Goal: Task Accomplishment & Management: Manage account settings

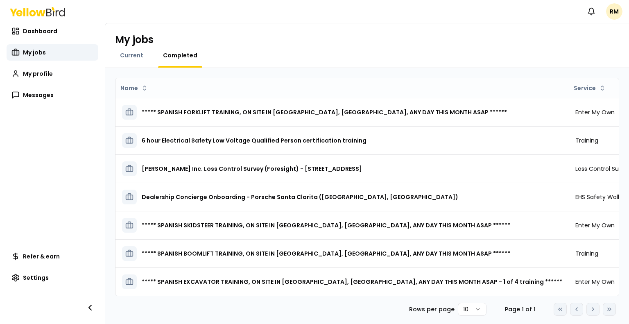
click at [471, 314] on html "Notifications RM Dashboard My jobs My profile Messages Refer & earn Settings My…" at bounding box center [314, 162] width 629 height 324
click at [526, 89] on html "Notifications RM Dashboard My jobs My profile Messages Refer & earn Settings My…" at bounding box center [314, 162] width 629 height 324
click at [513, 106] on div "Asc" at bounding box center [518, 104] width 48 height 13
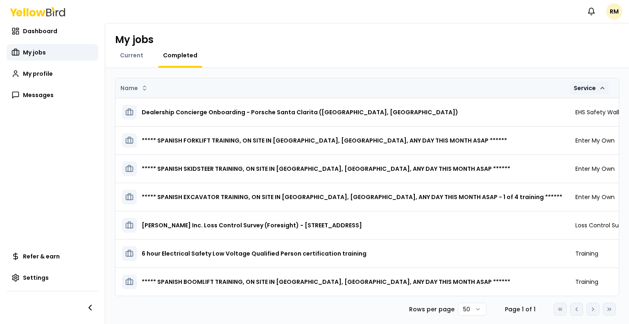
click at [513, 93] on html "Notifications RM Dashboard My jobs My profile Messages Refer & earn Settings My…" at bounding box center [314, 162] width 629 height 324
click at [513, 114] on div "Desc" at bounding box center [518, 117] width 48 height 13
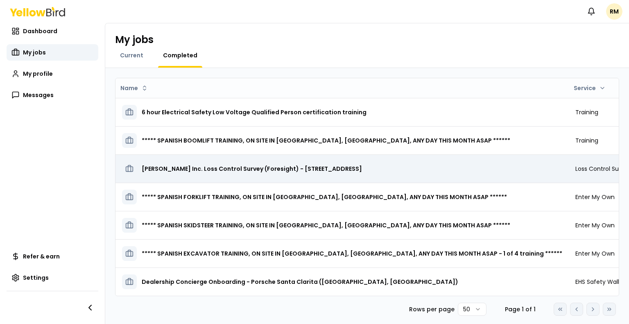
click at [198, 168] on h3 "[PERSON_NAME] Inc. Loss Control Survey (Foresight) - [STREET_ADDRESS]" at bounding box center [252, 168] width 220 height 15
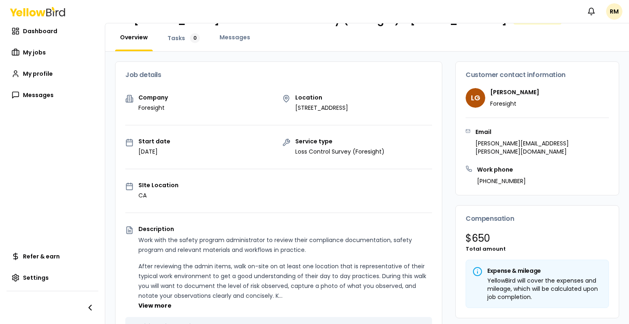
scroll to position [41, 0]
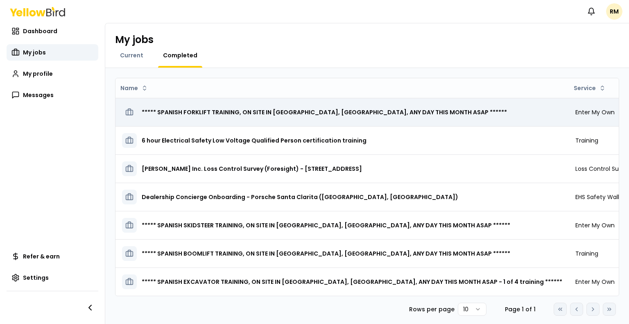
click at [211, 116] on h3 "***** SPANISH FORKLIFT TRAINING, ON SITE IN [GEOGRAPHIC_DATA], [GEOGRAPHIC_DATA…" at bounding box center [324, 112] width 365 height 15
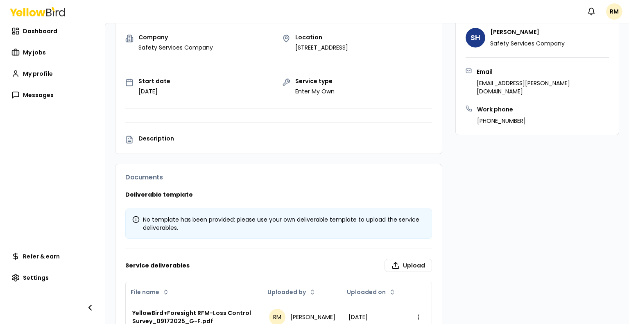
scroll to position [118, 0]
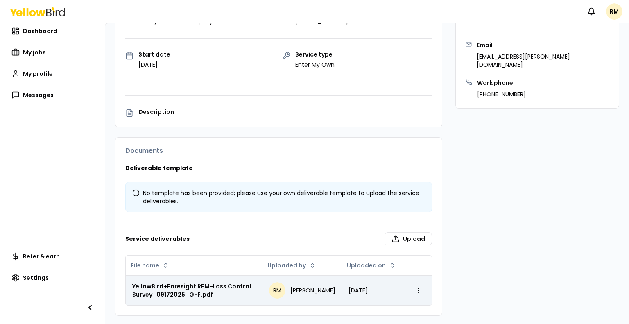
click at [198, 292] on div "YellowBird+Foresight RFM-Loss Control Survey_09172025_G-F.pdf" at bounding box center [194, 290] width 124 height 16
click at [358, 292] on div "[DATE]" at bounding box center [374, 290] width 50 height 8
click at [205, 284] on div "YellowBird+Foresight RFM-Loss Control Survey_09172025_G-F.pdf" at bounding box center [194, 290] width 124 height 16
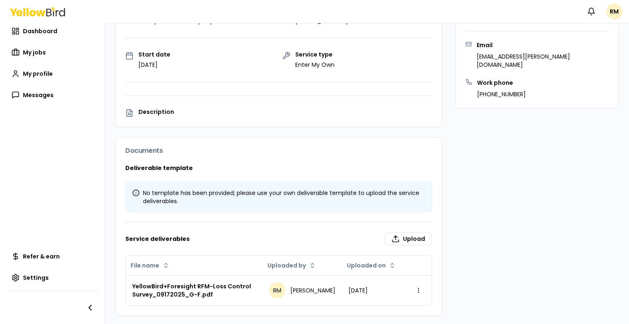
scroll to position [77, 0]
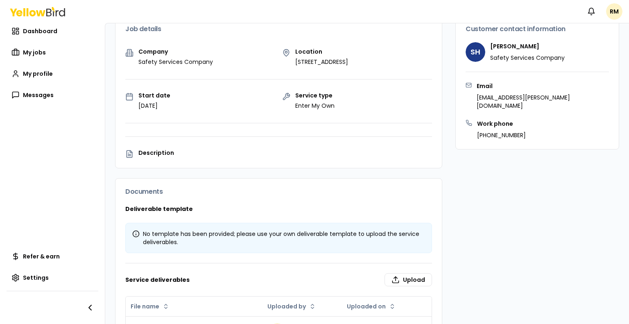
click at [159, 231] on div "No template has been provided; please use your own deliverable template to uplo…" at bounding box center [278, 238] width 293 height 16
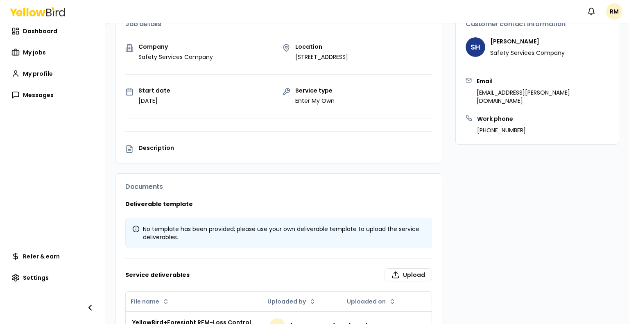
scroll to position [0, 0]
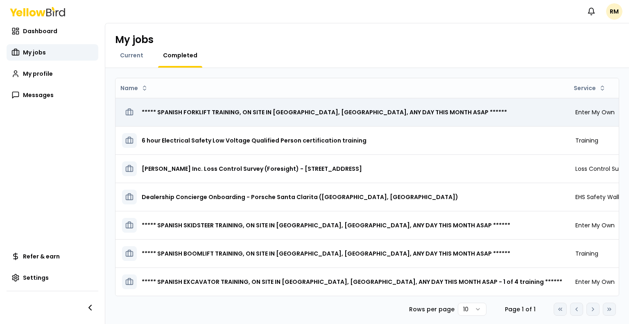
click at [199, 111] on h3 "***** SPANISH FORKLIFT TRAINING, ON SITE IN [GEOGRAPHIC_DATA], [GEOGRAPHIC_DATA…" at bounding box center [324, 112] width 365 height 15
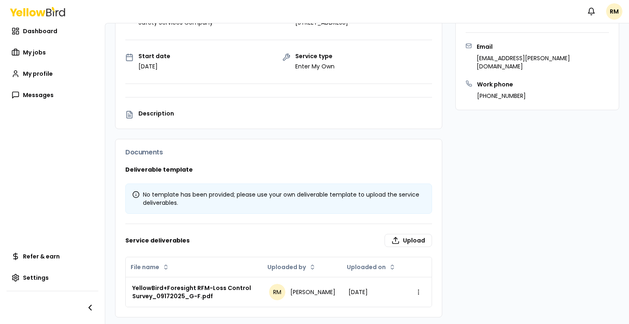
scroll to position [118, 0]
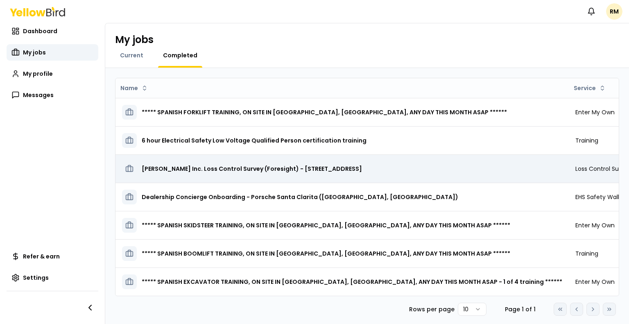
click at [180, 168] on h3 "[PERSON_NAME] Inc. Loss Control Survey (Foresight) - [STREET_ADDRESS]" at bounding box center [252, 168] width 220 height 15
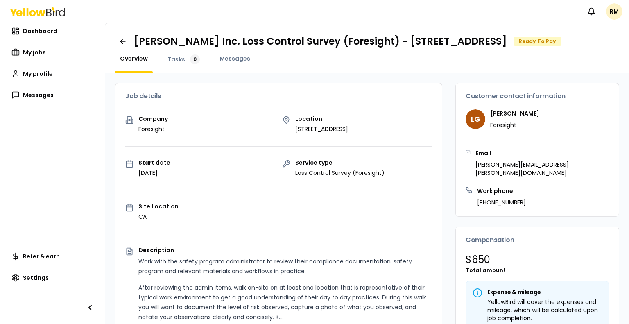
click at [562, 46] on div "Ready To Pay" at bounding box center [538, 41] width 48 height 9
click at [190, 64] on div "0" at bounding box center [195, 59] width 10 height 10
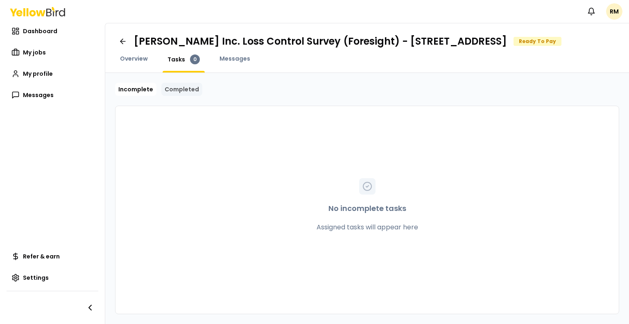
click at [180, 96] on link "Completed" at bounding box center [181, 89] width 41 height 13
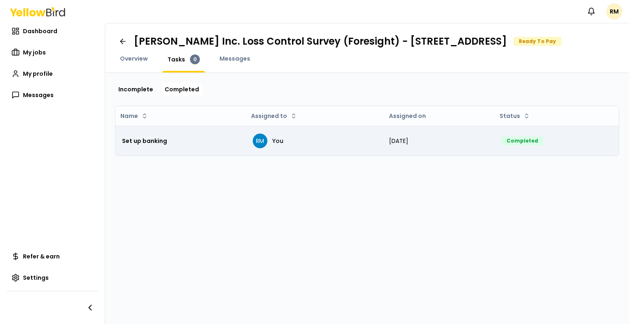
click at [529, 145] on div "Completed" at bounding box center [522, 140] width 42 height 9
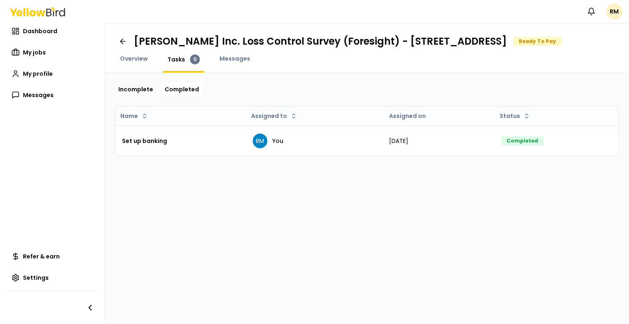
click at [562, 46] on div "Ready To Pay" at bounding box center [538, 41] width 48 height 9
click at [36, 35] on span "Dashboard" at bounding box center [40, 31] width 34 height 8
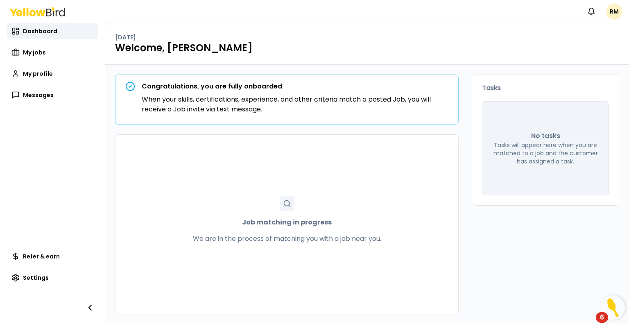
scroll to position [0, 0]
click at [40, 53] on span "My jobs" at bounding box center [34, 52] width 23 height 8
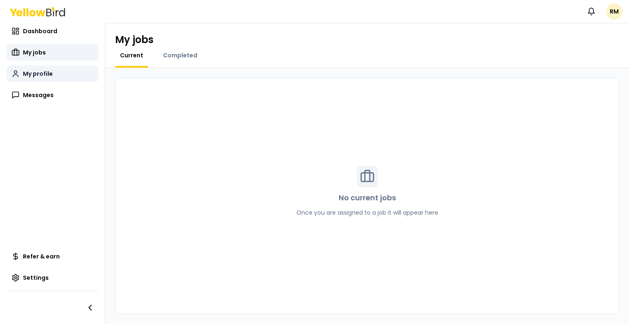
click at [39, 74] on span "My profile" at bounding box center [38, 74] width 30 height 8
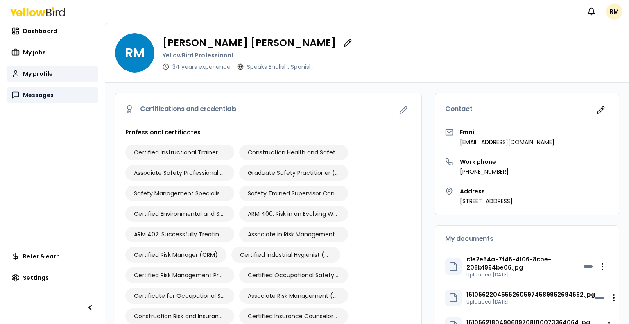
click at [31, 94] on span "Messages" at bounding box center [38, 95] width 31 height 8
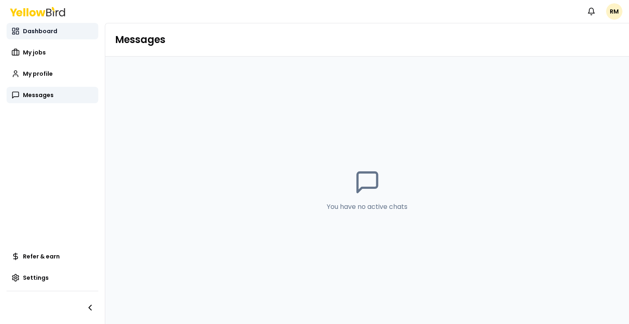
click at [36, 28] on span "Dashboard" at bounding box center [40, 31] width 34 height 8
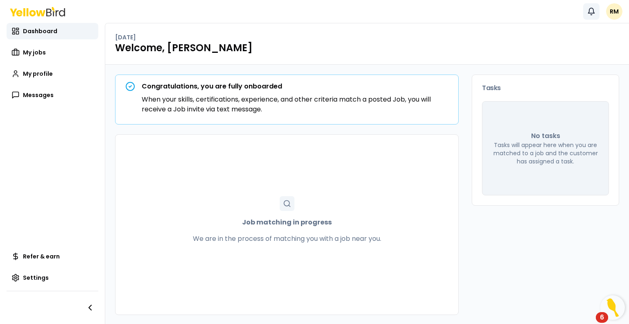
click at [591, 11] on icon "button" at bounding box center [591, 11] width 8 height 8
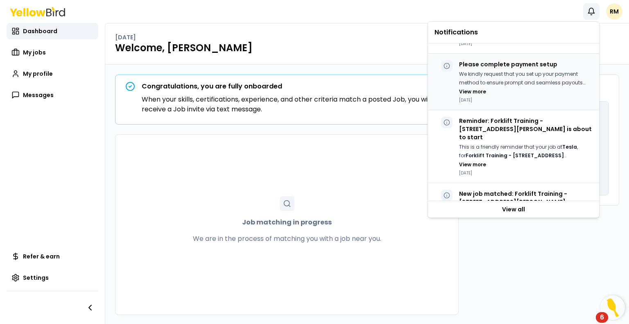
scroll to position [82, 0]
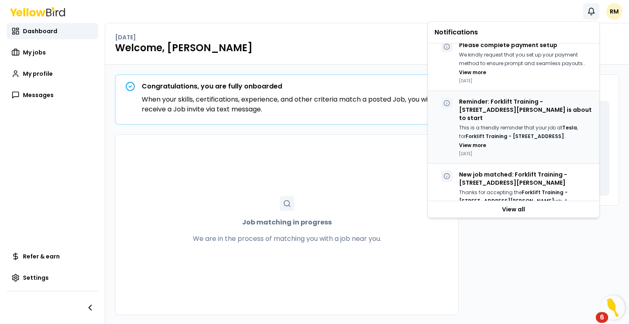
click at [507, 113] on p "Reminder: Forklift Training - [STREET_ADDRESS][PERSON_NAME] is about to start" at bounding box center [526, 109] width 134 height 25
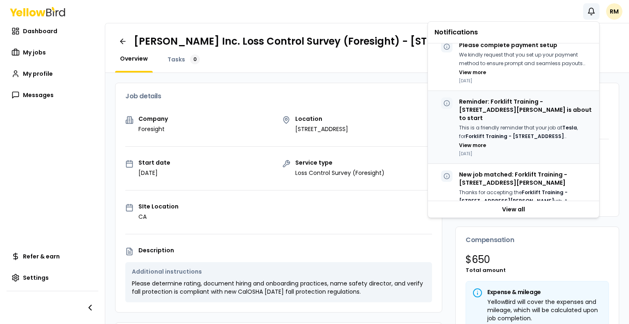
click at [502, 124] on p "This is a friendly reminder that your job at Tesla , for Forklift Training - [S…" at bounding box center [526, 132] width 134 height 17
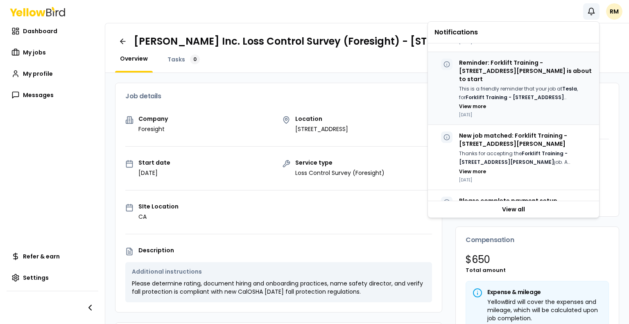
scroll to position [123, 0]
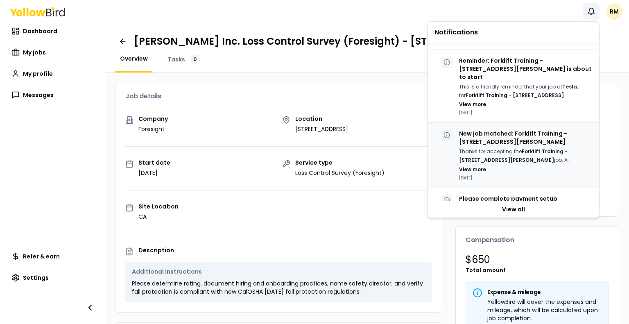
click at [502, 135] on p "New job matched: Forklift Training - [STREET_ADDRESS][PERSON_NAME]" at bounding box center [526, 137] width 134 height 16
click at [511, 208] on link "View all" at bounding box center [513, 209] width 171 height 16
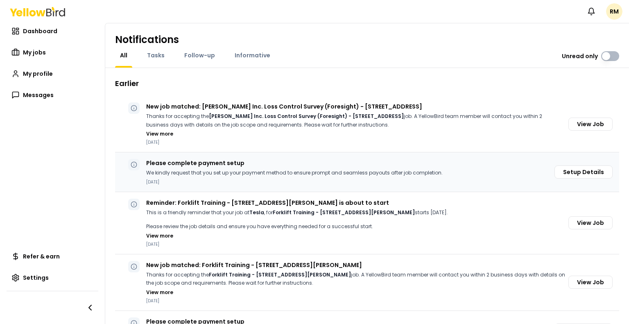
scroll to position [37, 0]
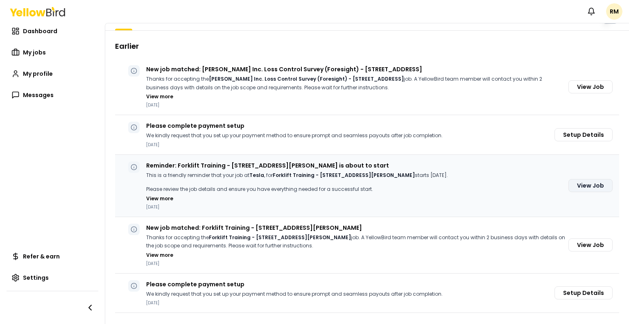
click at [585, 186] on button "View Job" at bounding box center [591, 185] width 44 height 13
